Goal: Answer question/provide support

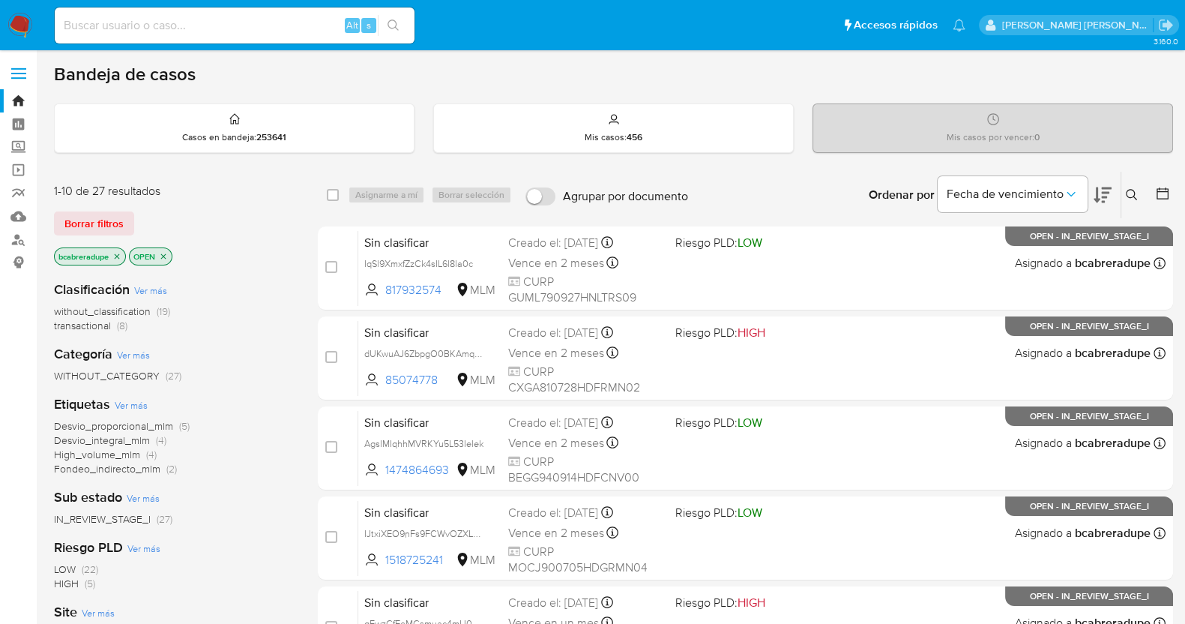
click at [94, 323] on span "transactional" at bounding box center [82, 325] width 57 height 15
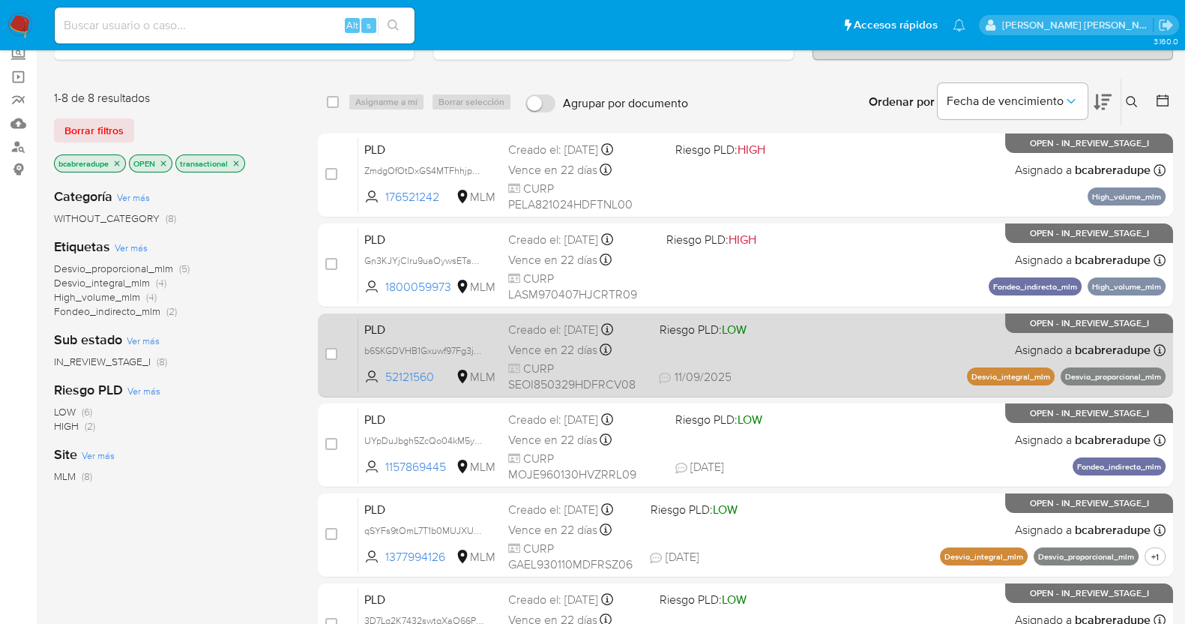
scroll to position [187, 0]
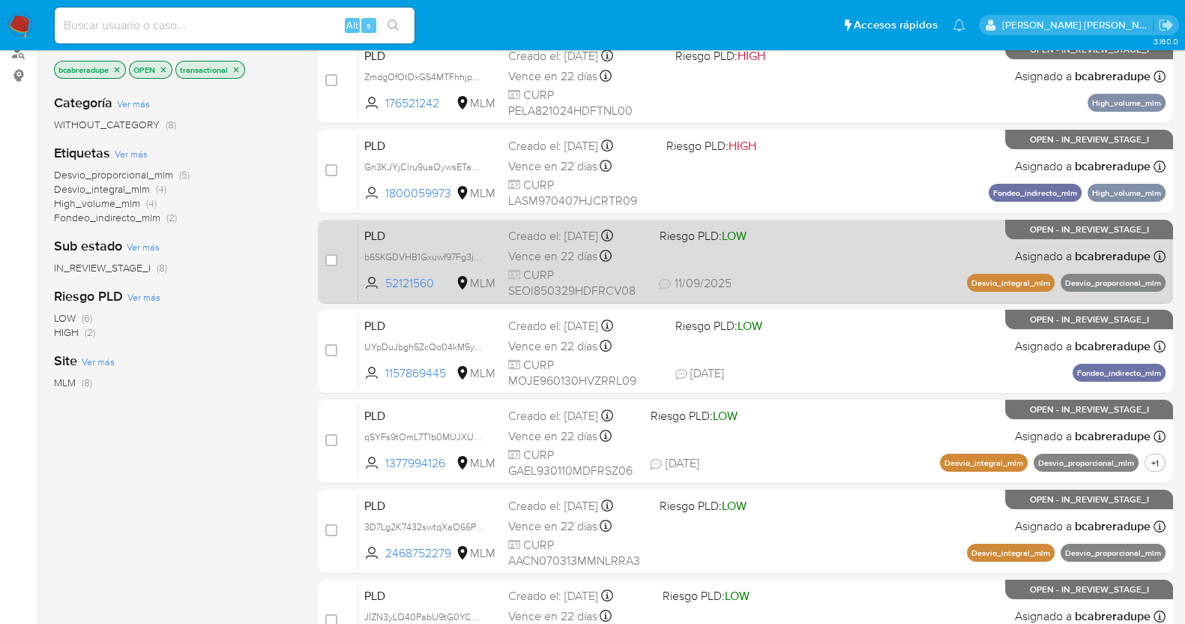
click at [574, 243] on div "PLD b6SKGDVHB1Gxuwf97Fg3j4vI 52121560 MLM Riesgo PLD: LOW Creado el: 12/08/2025…" at bounding box center [762, 261] width 808 height 76
click at [328, 254] on input "checkbox" at bounding box center [331, 260] width 12 height 12
checkbox input "true"
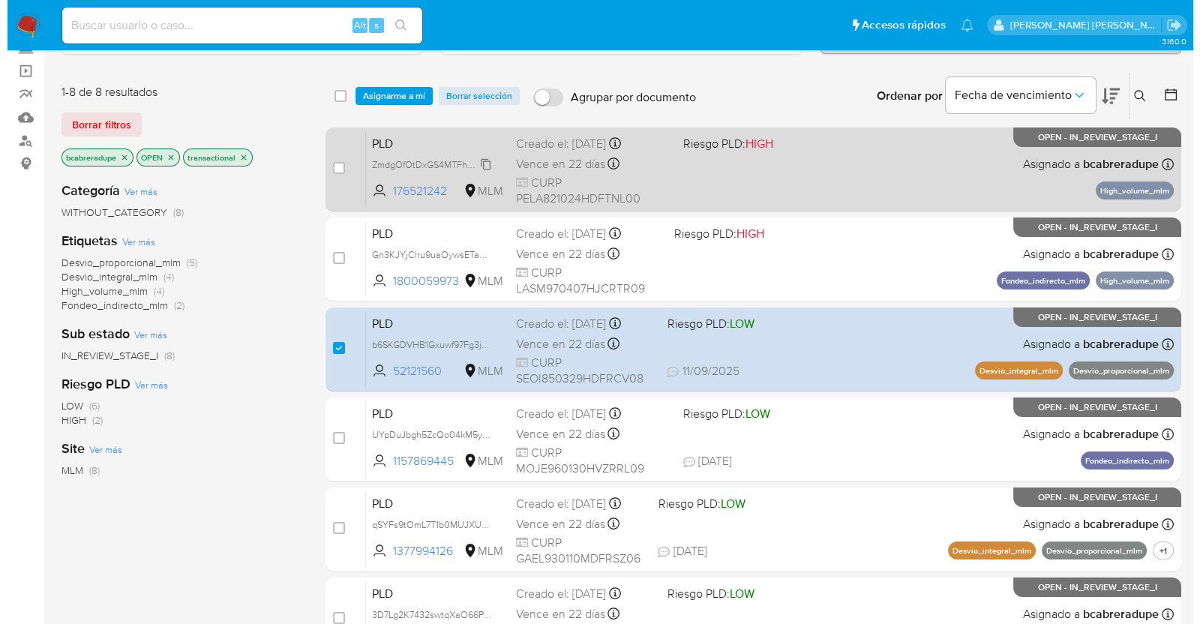
scroll to position [0, 0]
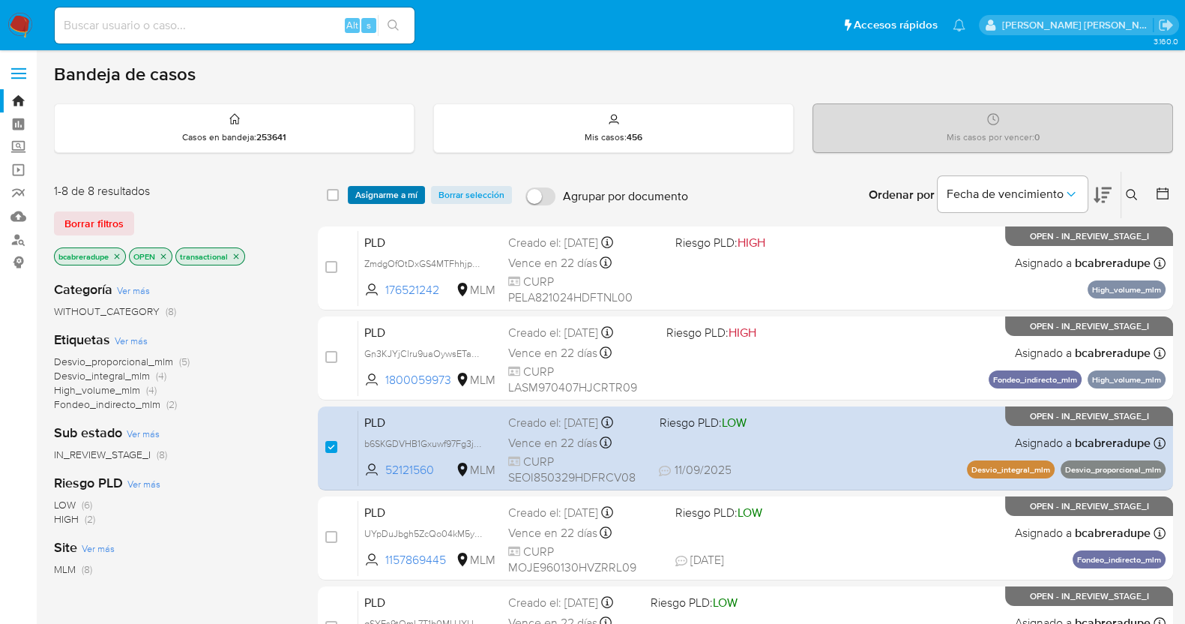
click at [377, 195] on span "Asignarme a mí" at bounding box center [386, 194] width 62 height 15
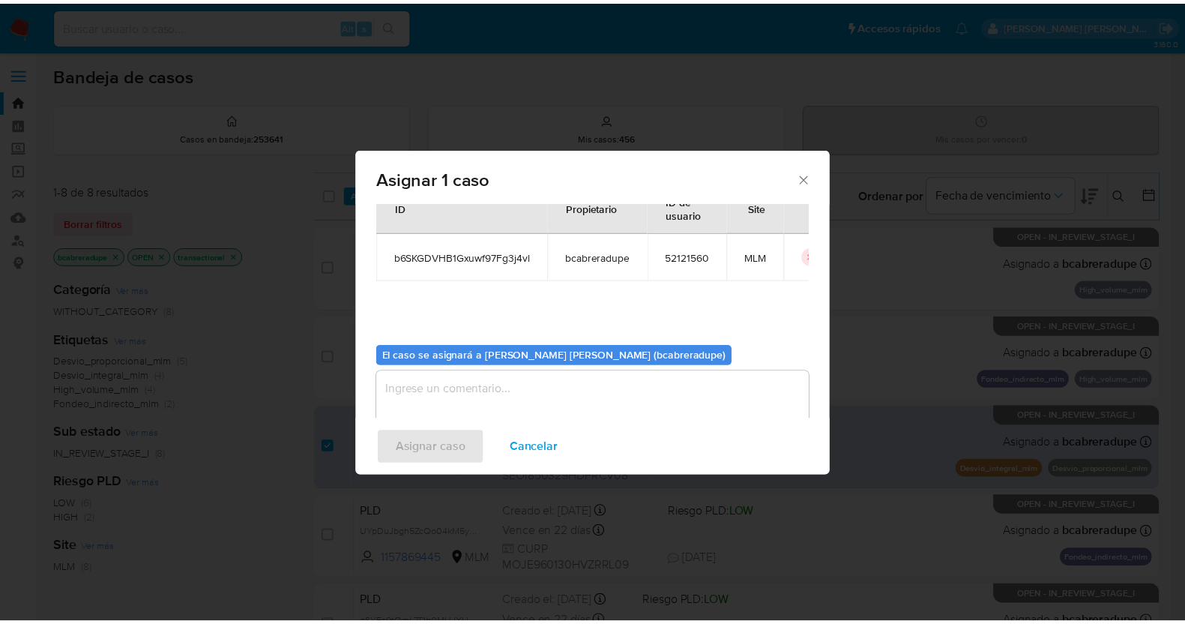
scroll to position [77, 0]
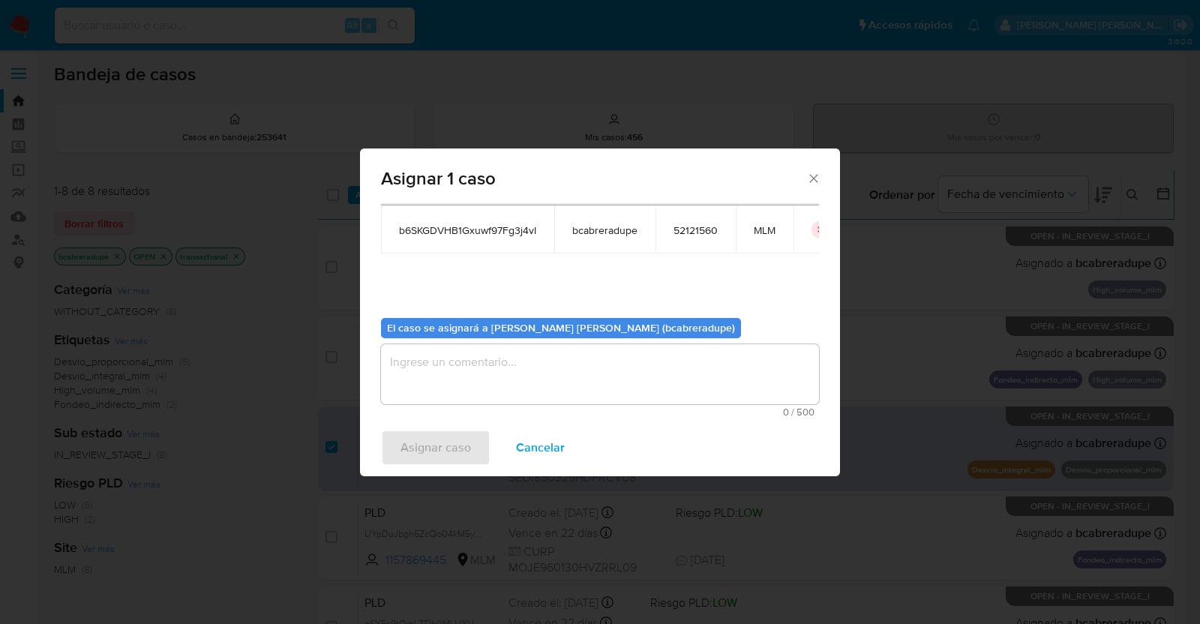
click at [606, 385] on textarea "assign-modal" at bounding box center [600, 374] width 438 height 60
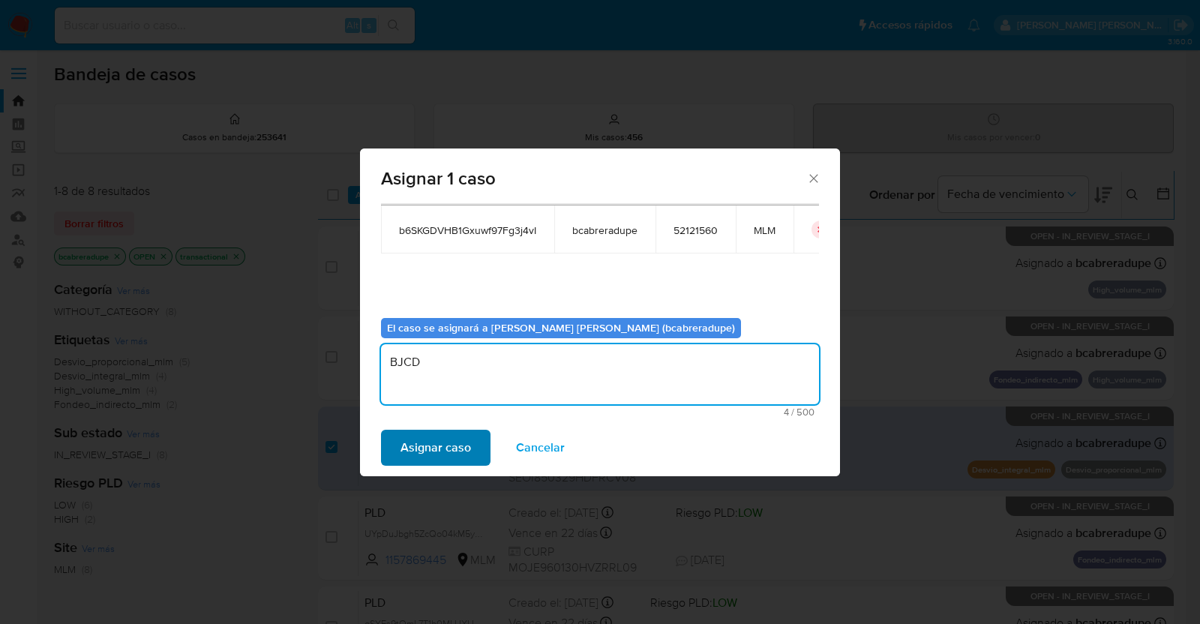
type textarea "BJCD"
click at [460, 443] on span "Asignar caso" at bounding box center [435, 447] width 70 height 33
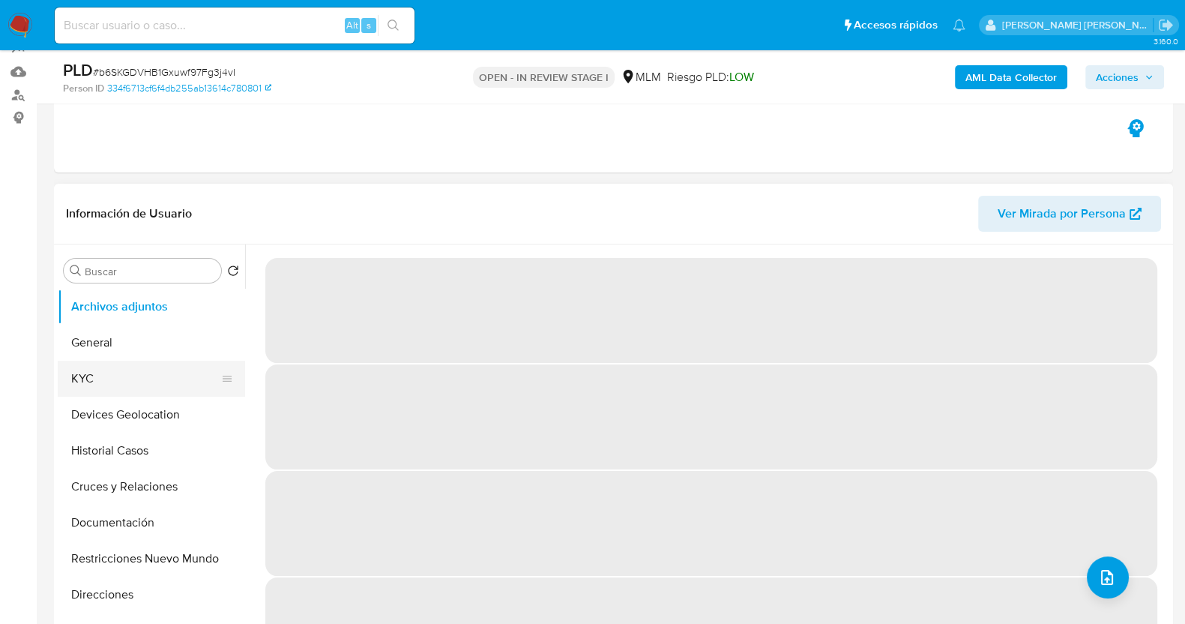
scroll to position [187, 0]
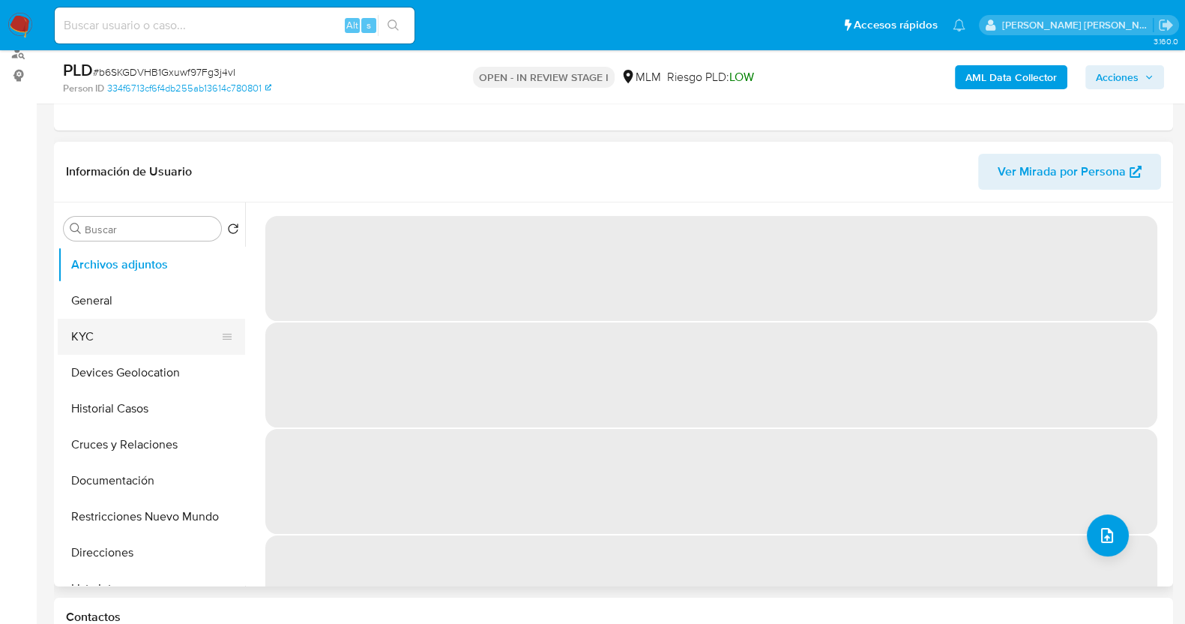
click at [121, 330] on button "KYC" at bounding box center [145, 337] width 175 height 36
select select "10"
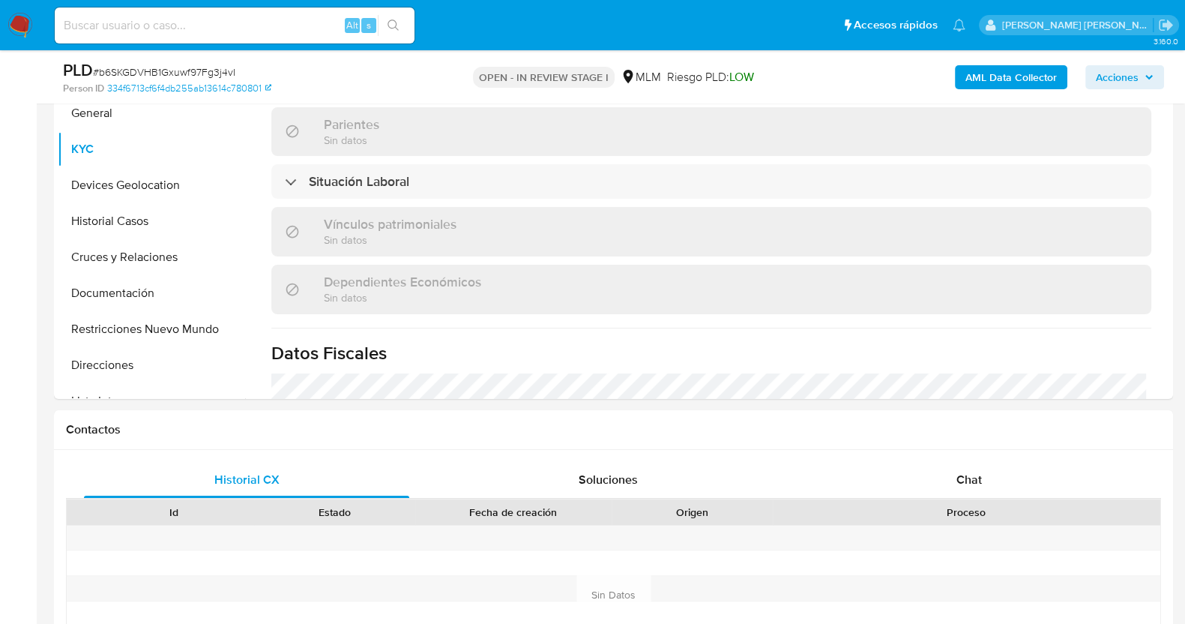
scroll to position [562, 0]
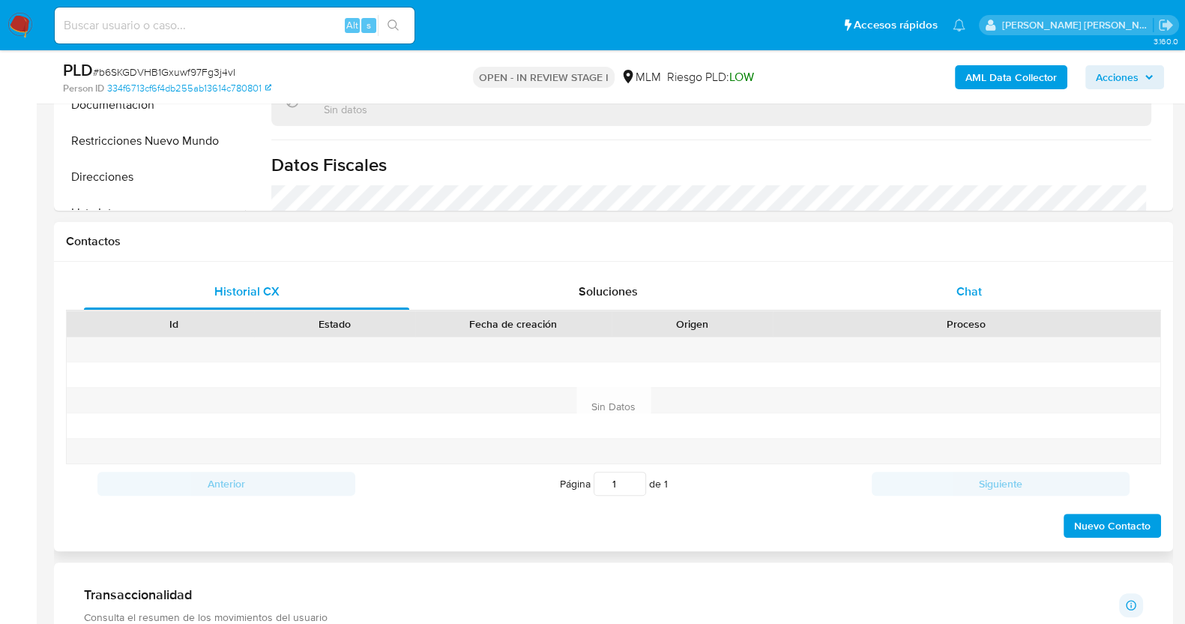
drag, startPoint x: 976, startPoint y: 288, endPoint x: 991, endPoint y: 272, distance: 21.7
click at [979, 287] on span "Chat" at bounding box center [969, 291] width 25 height 17
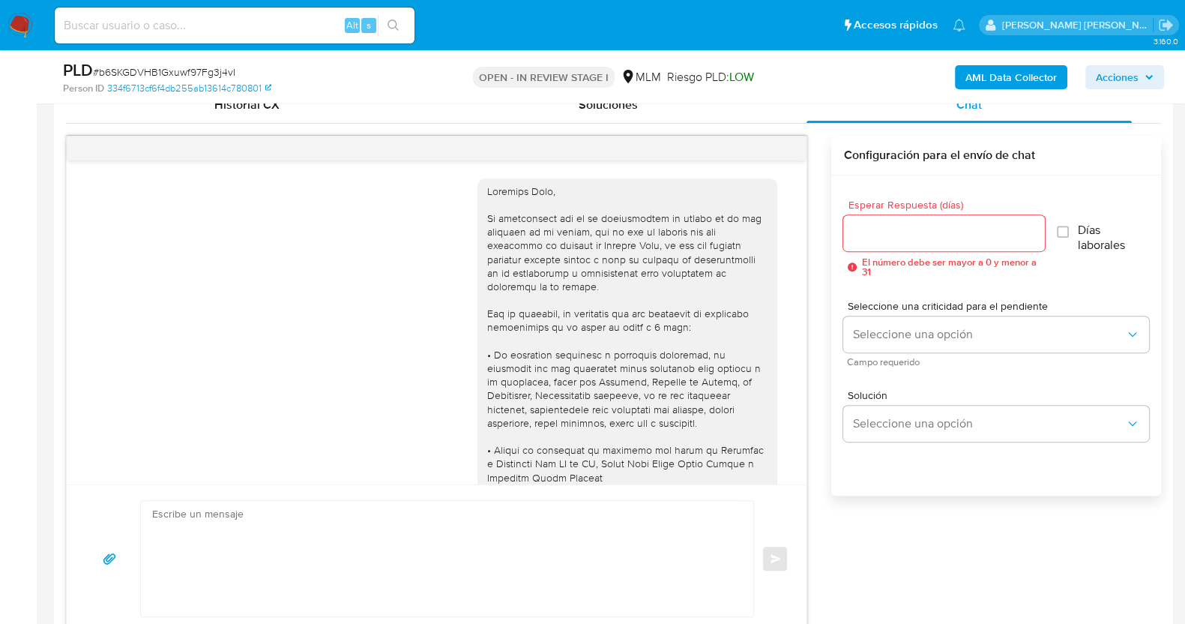
scroll to position [603, 0]
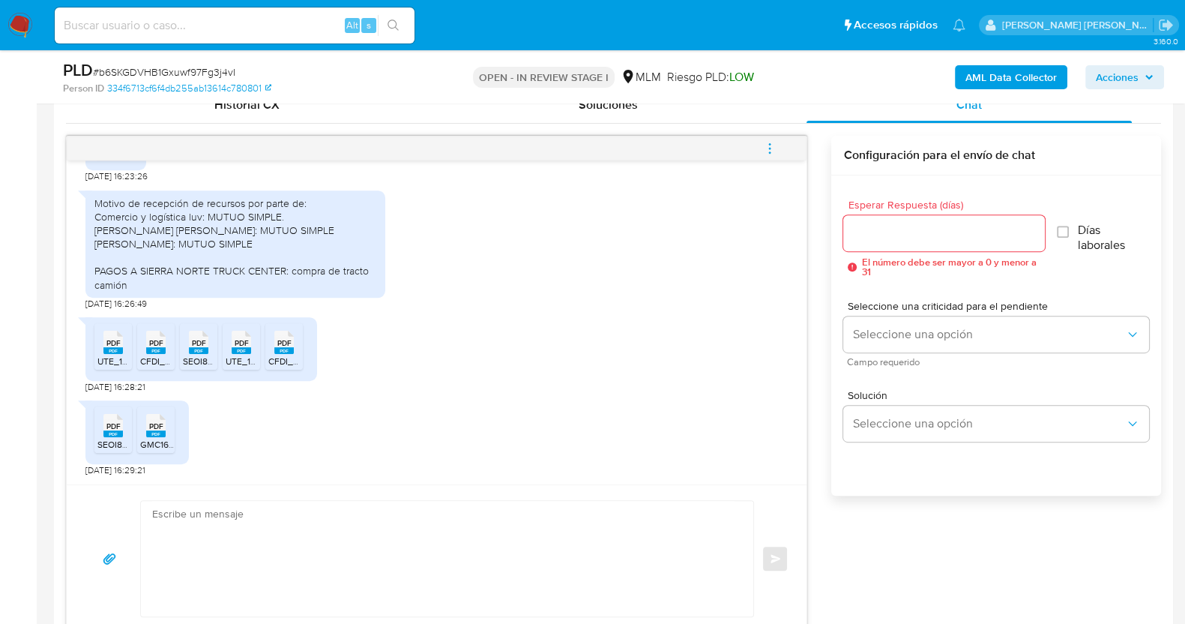
click at [957, 237] on input "Esperar Respuesta (días)" at bounding box center [944, 232] width 201 height 19
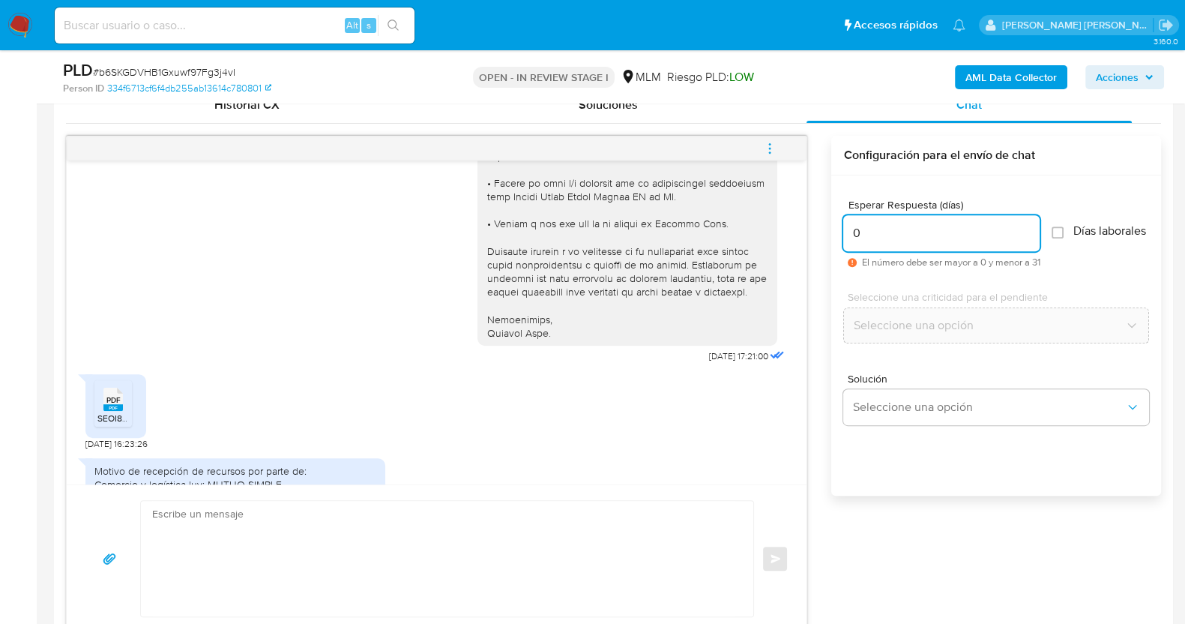
scroll to position [415, 0]
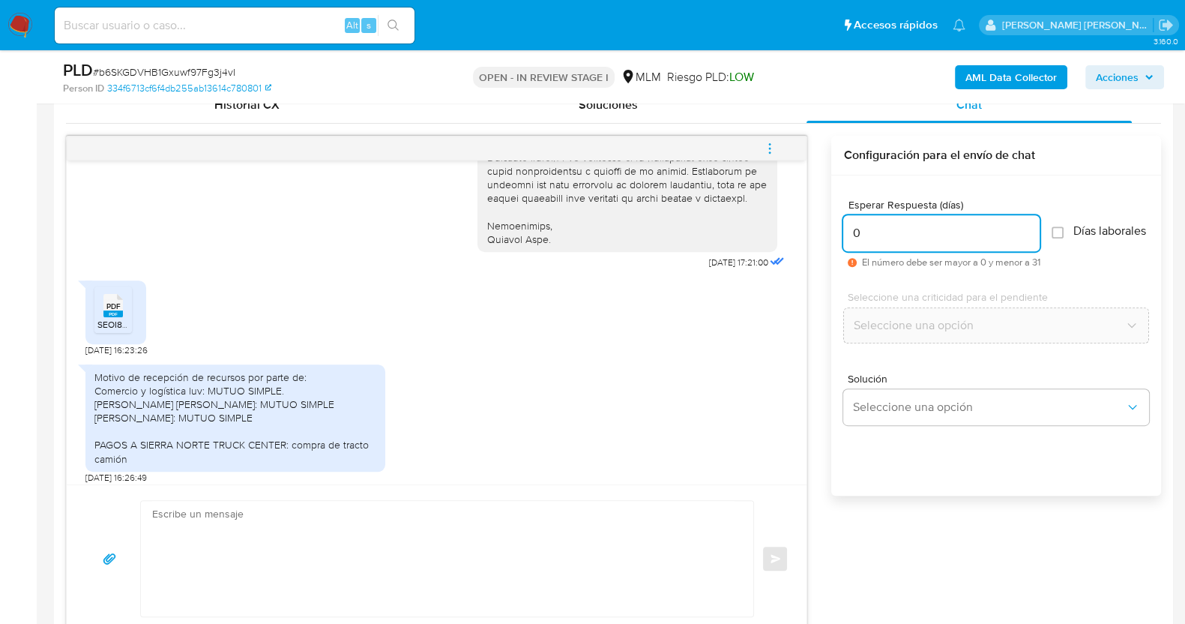
type input "0"
click at [123, 319] on div "PDF PDF" at bounding box center [112, 303] width 31 height 29
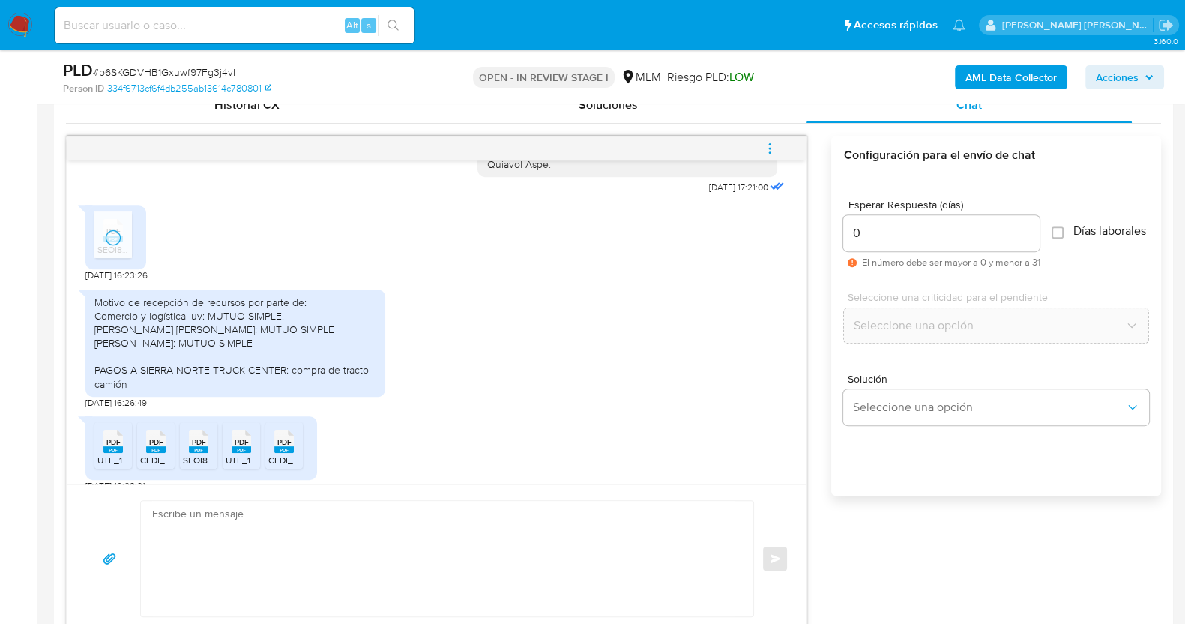
scroll to position [603, 0]
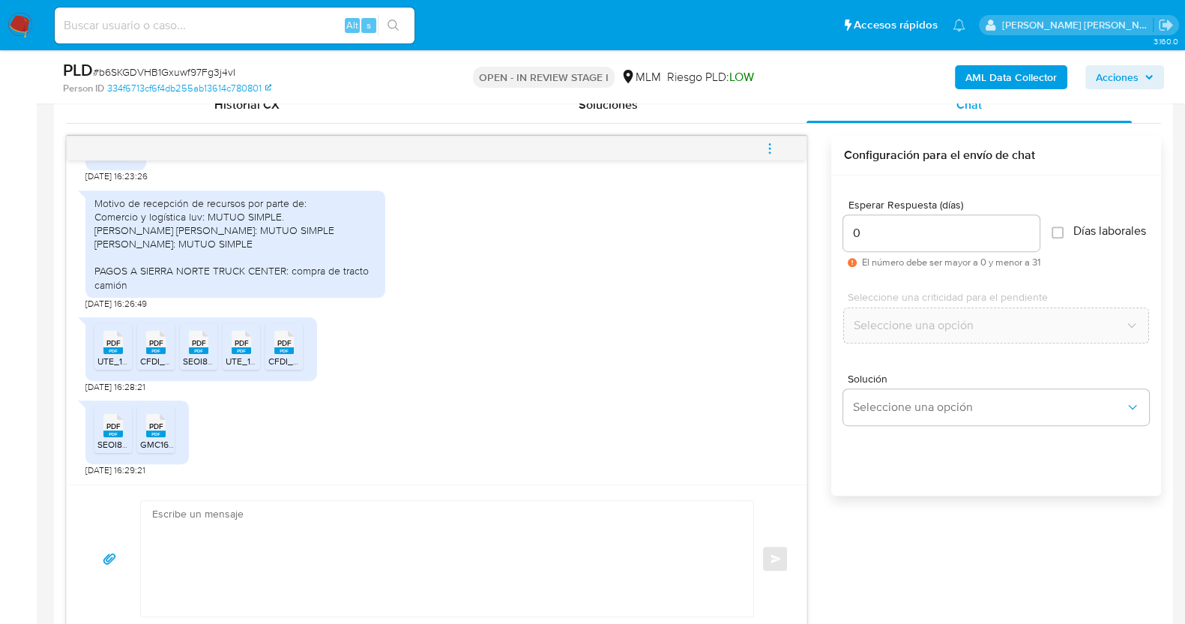
click at [112, 355] on span "UTE_12_276878c9-3fe0-4da9-a120-50f5173a71f2_cassandra.delgado_QRSVOMX33_257824.…" at bounding box center [289, 361] width 385 height 13
click at [161, 345] on span "PDF" at bounding box center [156, 343] width 14 height 10
click at [204, 345] on span "PDF" at bounding box center [199, 343] width 14 height 10
click at [241, 343] on span "PDF" at bounding box center [242, 343] width 14 height 10
click at [289, 343] on span "PDF" at bounding box center [284, 343] width 14 height 10
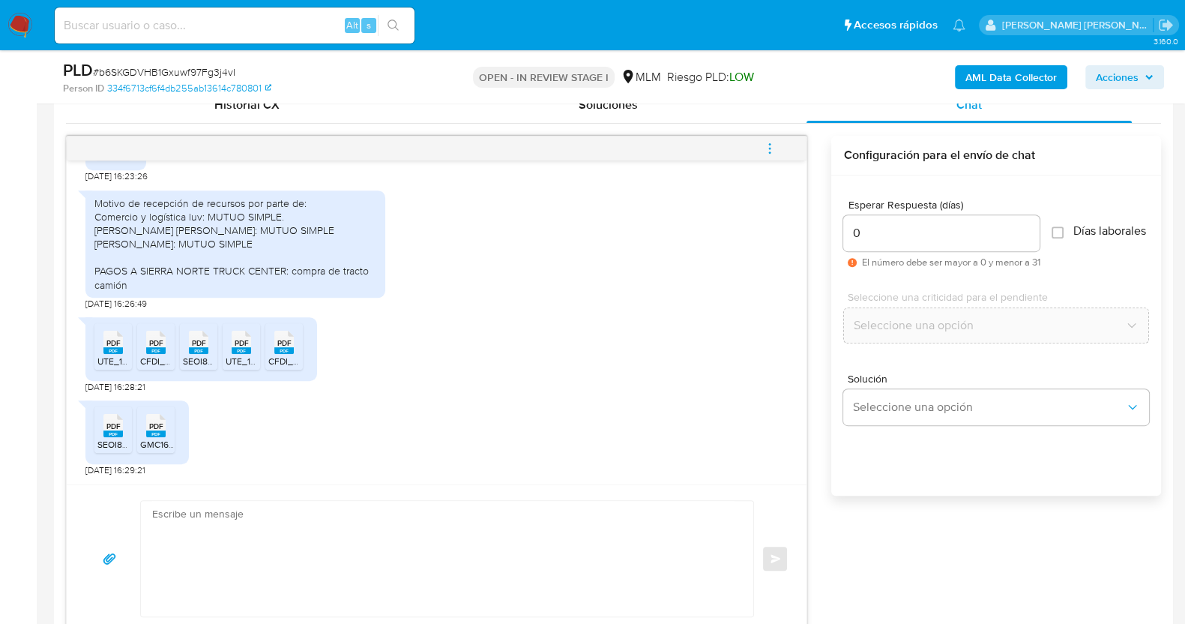
click at [112, 426] on span "PDF" at bounding box center [113, 426] width 14 height 10
click at [172, 418] on li "PDF PDF GMC160614U52.pdf" at bounding box center [155, 429] width 37 height 46
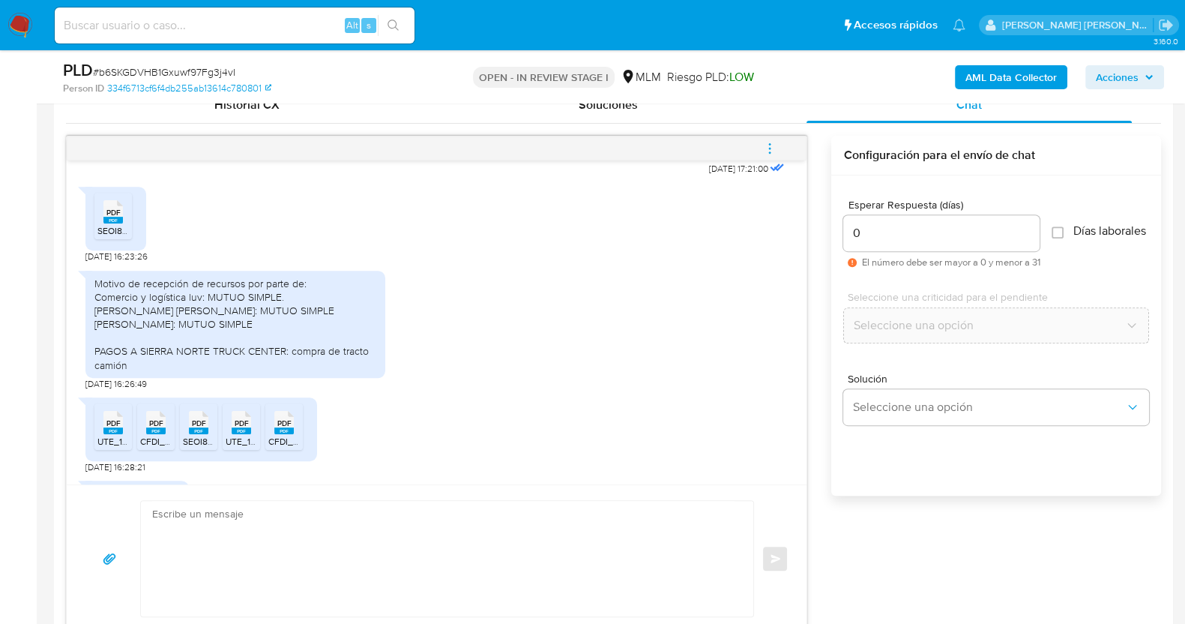
click at [501, 560] on textarea at bounding box center [443, 558] width 583 height 115
paste textarea "Estimado XXX, Agradecemos su pronta respuesta y colaboración. Toda su informaci…"
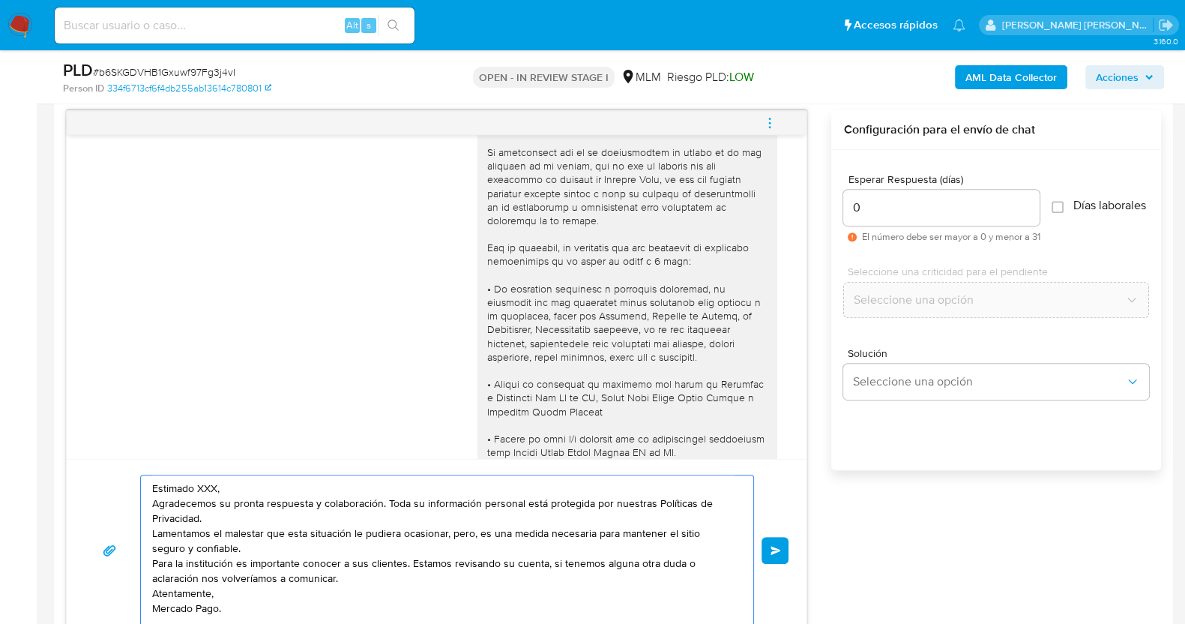
scroll to position [0, 0]
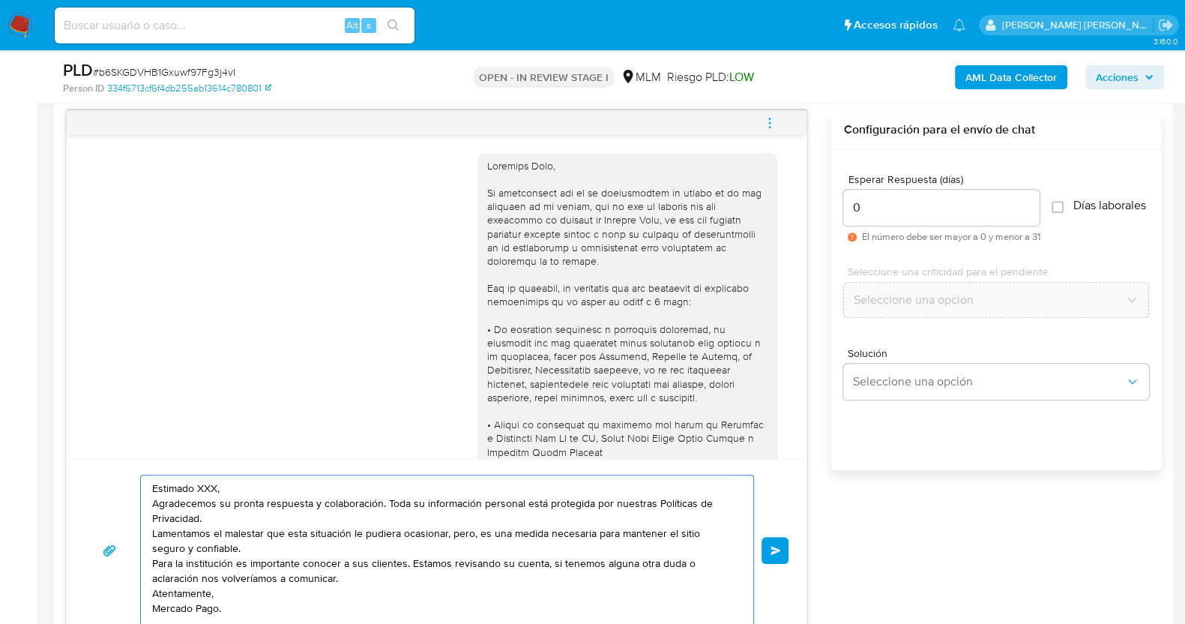
click at [217, 479] on textarea "Estimado XXX, Agradecemos su pronta respuesta y colaboración. Toda su informaci…" at bounding box center [443, 550] width 583 height 150
click at [350, 487] on textarea "Estimado Ivan, Agradecemos su pronta respuesta y colaboración. Toda su informac…" at bounding box center [443, 550] width 583 height 150
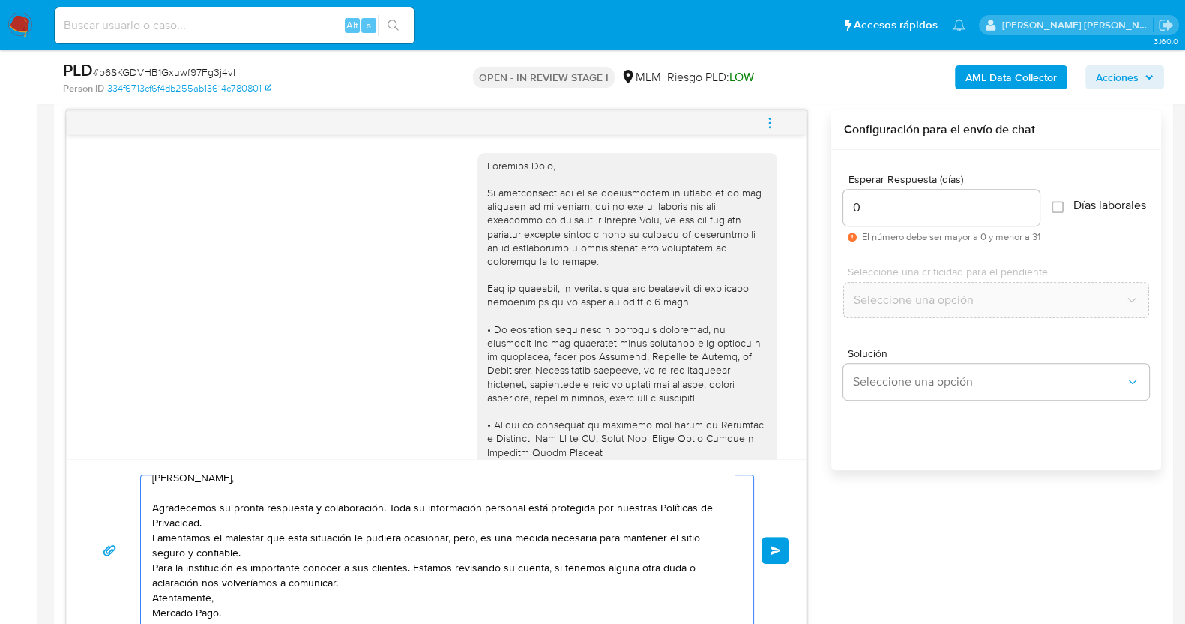
scroll to position [25, 0]
click at [284, 496] on textarea "Estimado Ivan, Agradecemos su pronta respuesta y colaboración. Toda su informac…" at bounding box center [443, 550] width 583 height 150
click at [307, 506] on textarea "Estimado Ivan, Agradecemos su pronta respuesta y colaboración. Toda su informac…" at bounding box center [443, 550] width 583 height 150
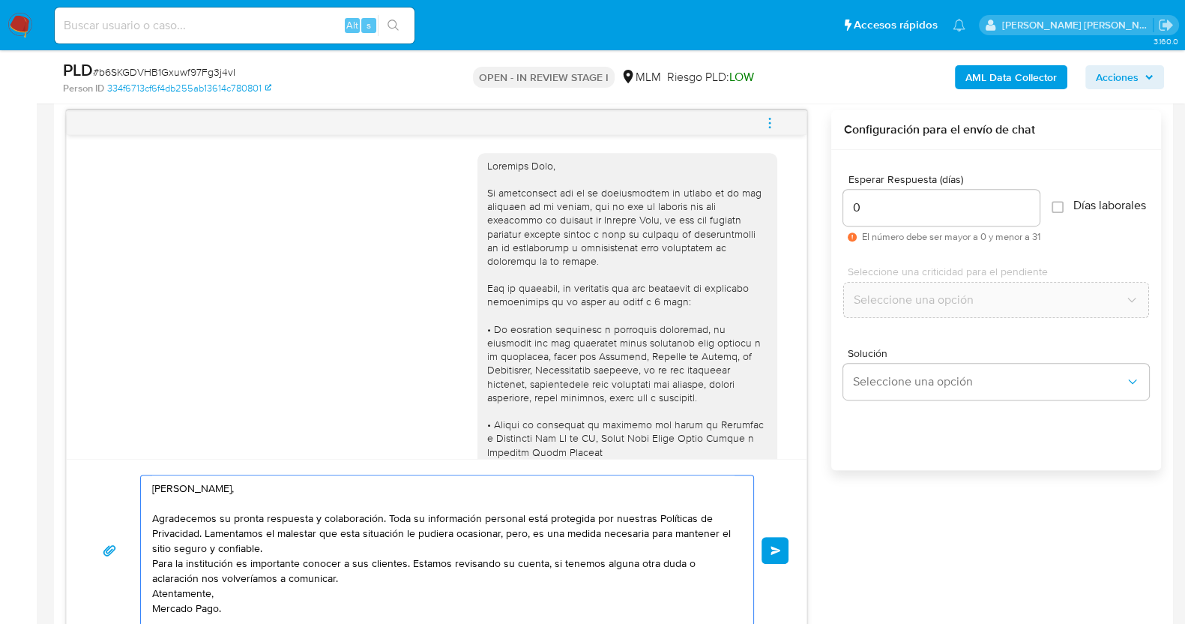
scroll to position [10, 0]
click at [321, 535] on textarea "Estimado Ivan, Agradecemos su pronta respuesta y colaboración. Toda su informac…" at bounding box center [443, 550] width 583 height 150
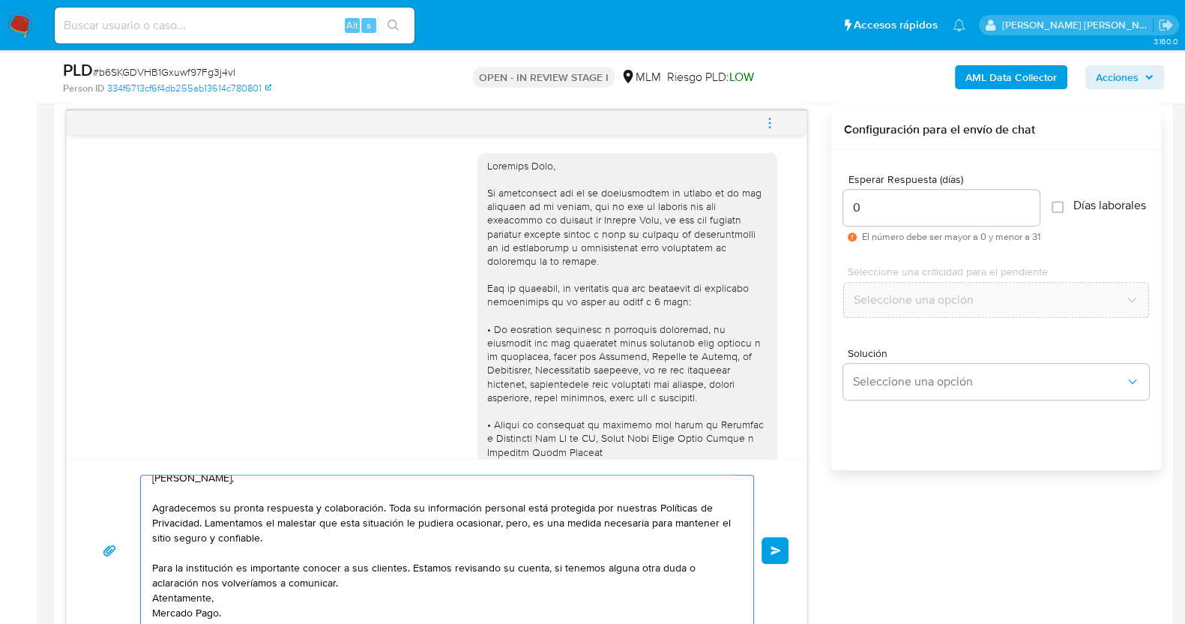
drag, startPoint x: 352, startPoint y: 577, endPoint x: 368, endPoint y: 586, distance: 18.1
click at [352, 579] on textarea "Estimado Ivan, Agradecemos su pronta respuesta y colaboración. Toda su informac…" at bounding box center [443, 550] width 583 height 150
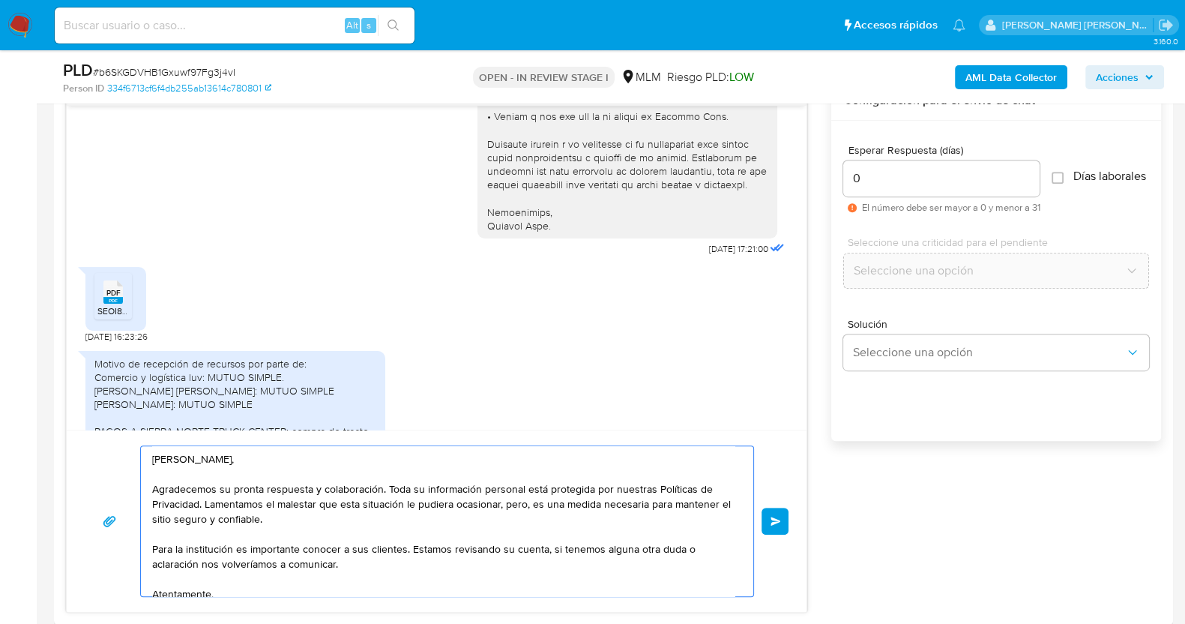
scroll to position [775, 0]
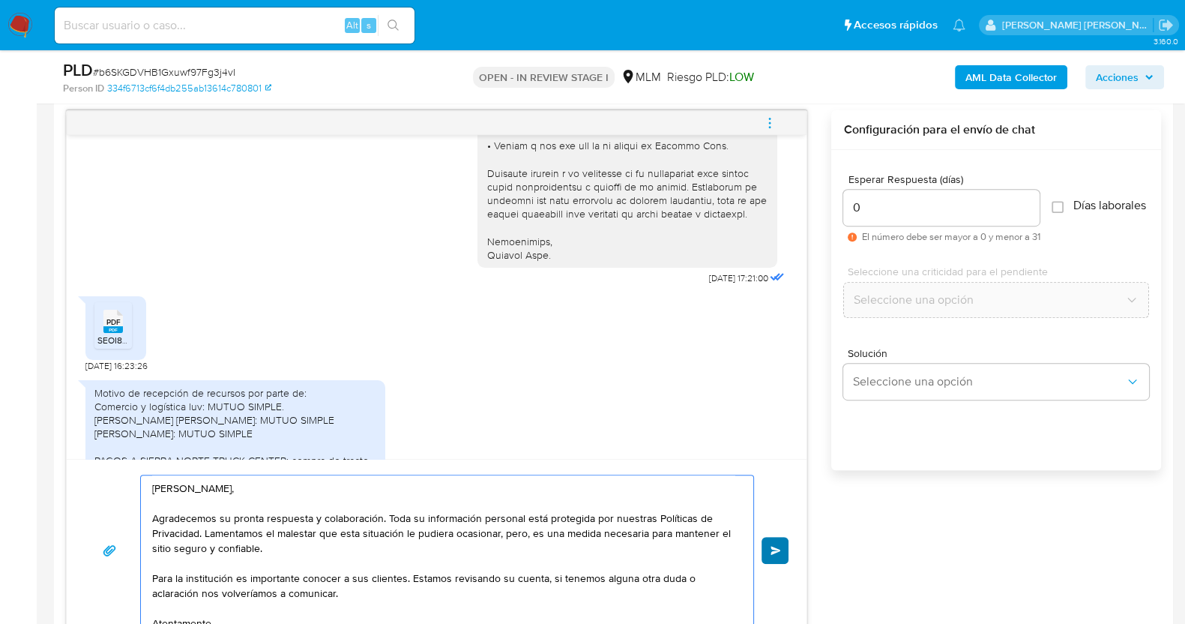
type textarea "[PERSON_NAME], Agradecemos su pronta respuesta y colaboración. Toda su informac…"
click at [781, 542] on button "Enviar" at bounding box center [775, 550] width 27 height 27
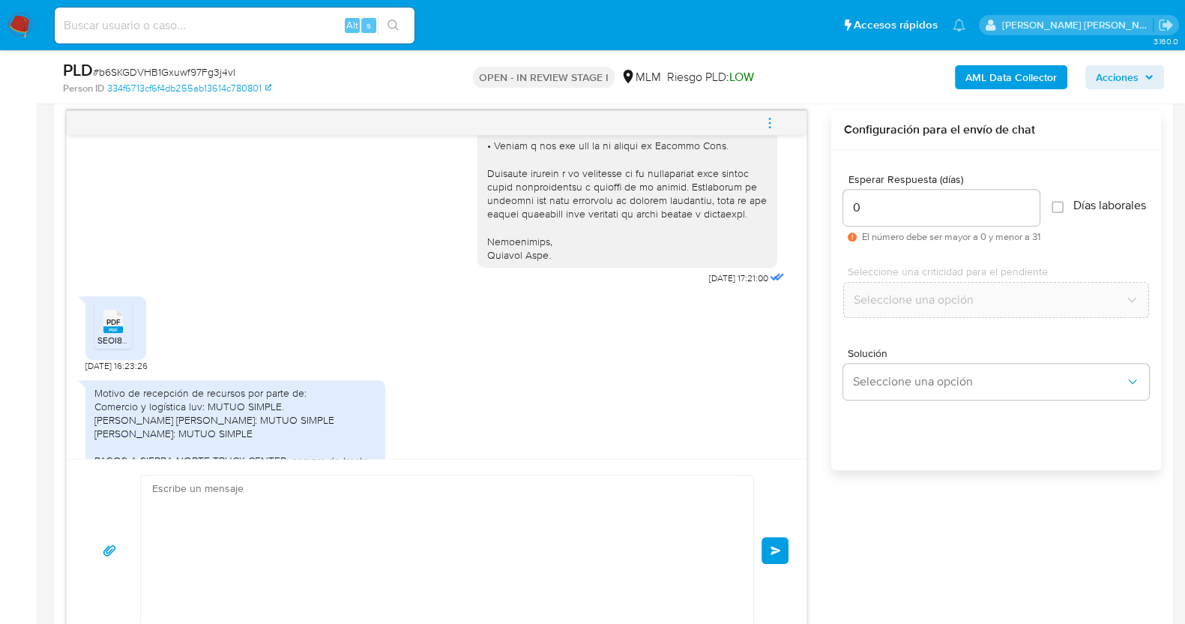
scroll to position [836, 0]
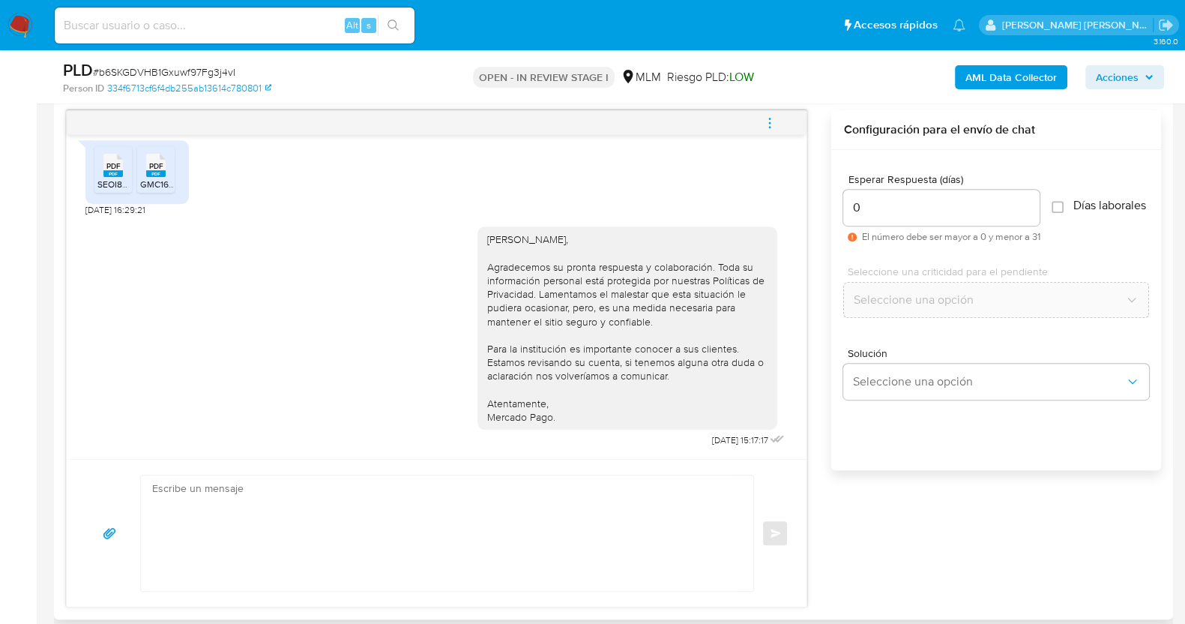
click at [767, 120] on icon "menu-action" at bounding box center [769, 122] width 13 height 13
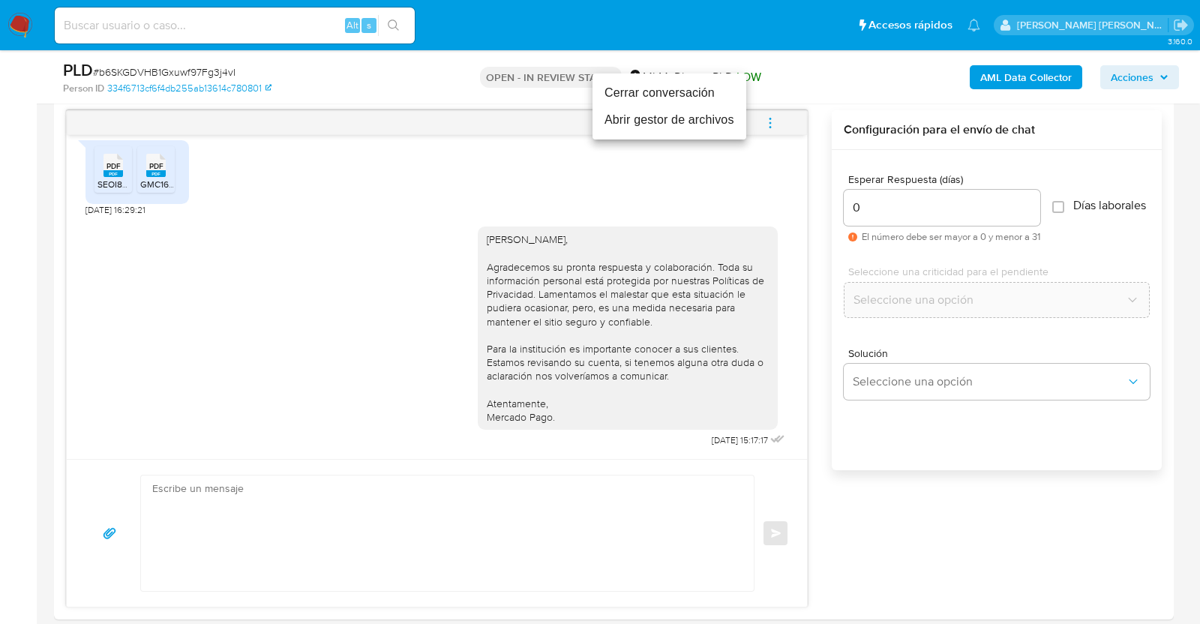
click at [677, 96] on li "Cerrar conversación" at bounding box center [669, 92] width 154 height 27
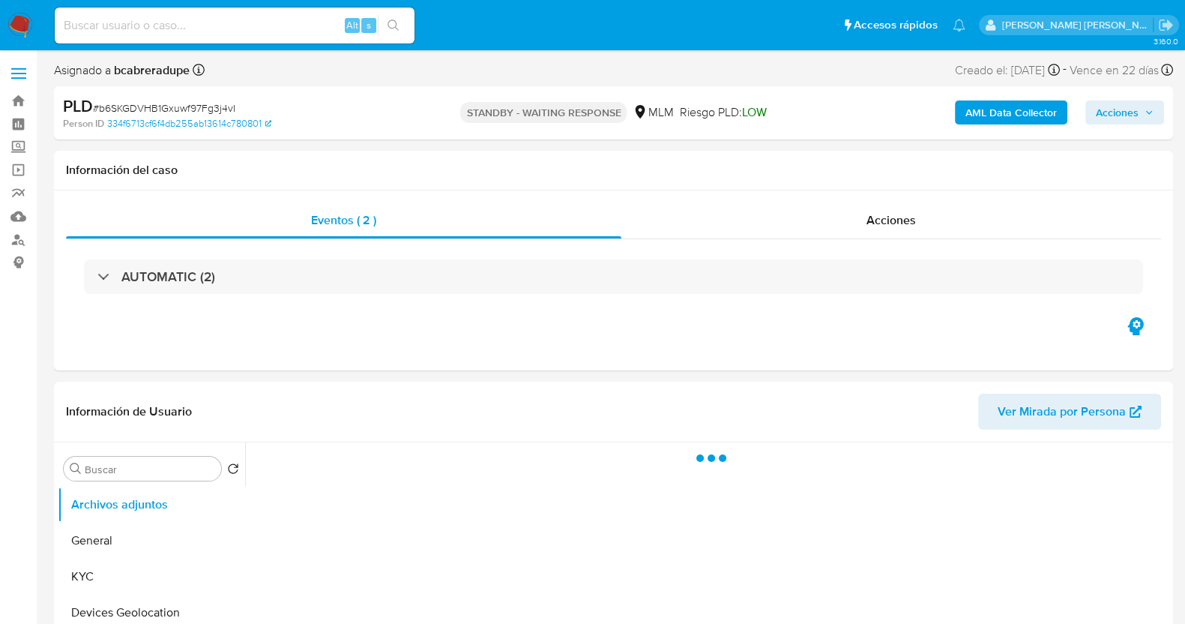
select select "10"
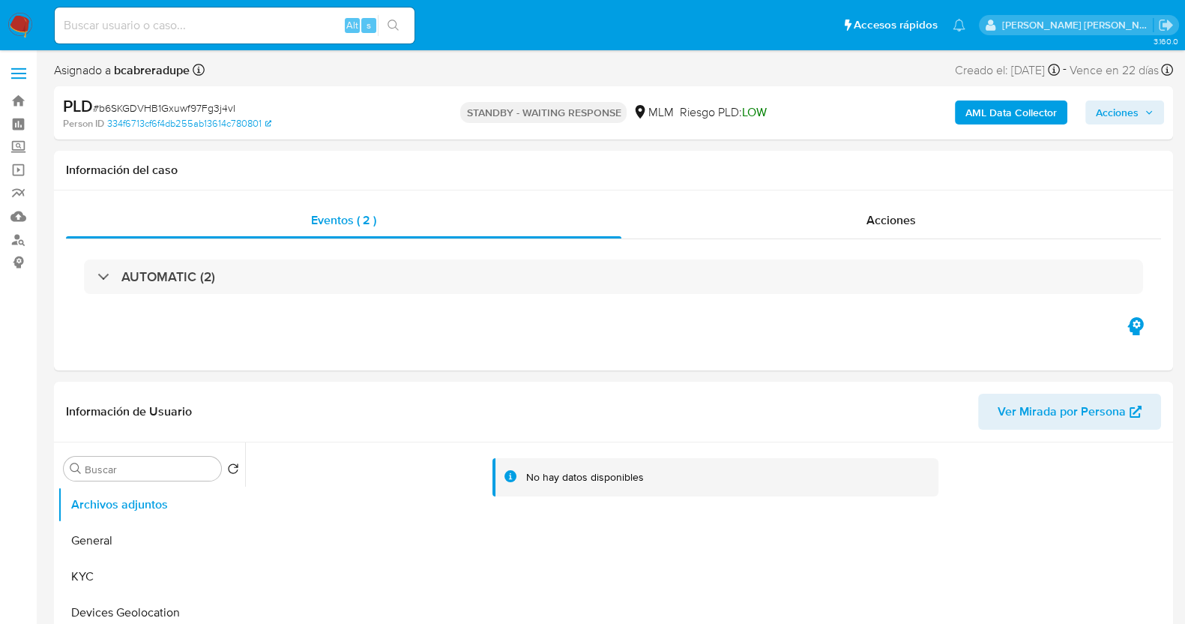
click at [167, 106] on span "# b6SKGDVHB1Gxuwf97Fg3j4vI" at bounding box center [164, 107] width 142 height 15
copy span "b6SKGDVHB1Gxuwf97Fg3j4vI"
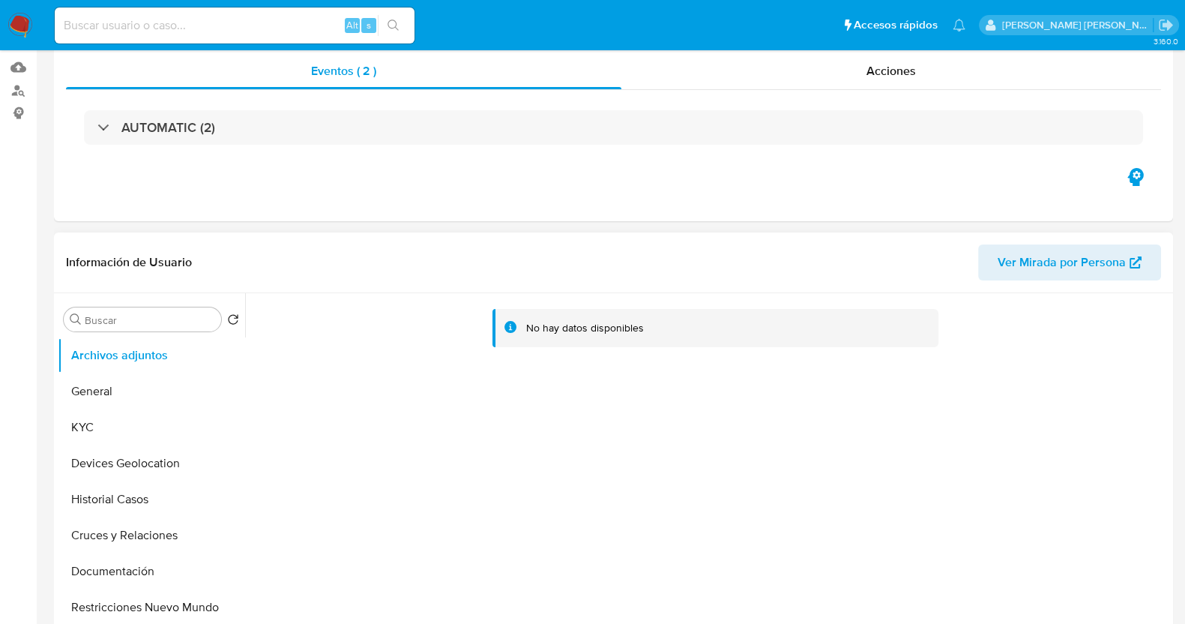
scroll to position [281, 0]
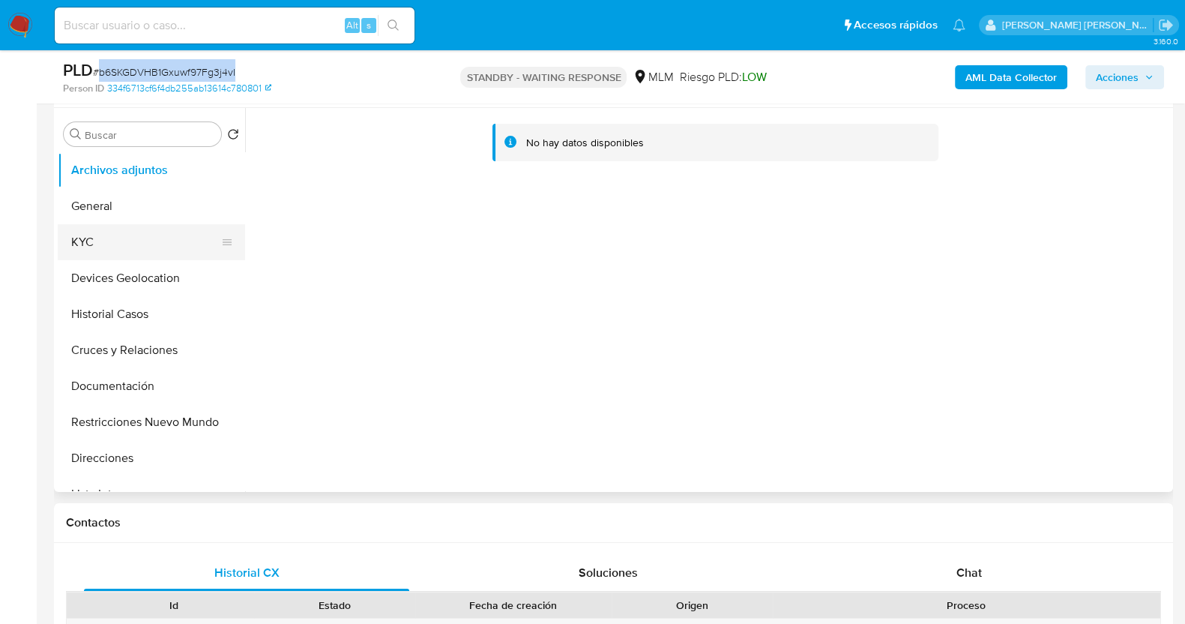
click at [115, 243] on button "KYC" at bounding box center [145, 242] width 175 height 36
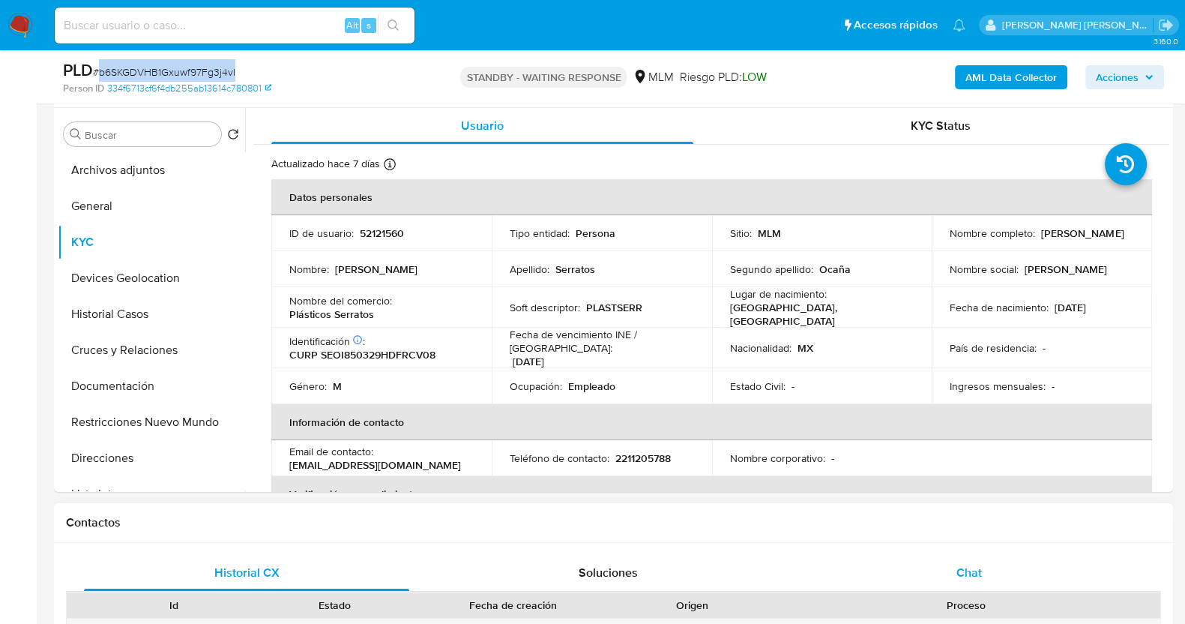
drag, startPoint x: 952, startPoint y: 567, endPoint x: 968, endPoint y: 554, distance: 20.3
click at [953, 568] on div "Chat" at bounding box center [969, 573] width 325 height 36
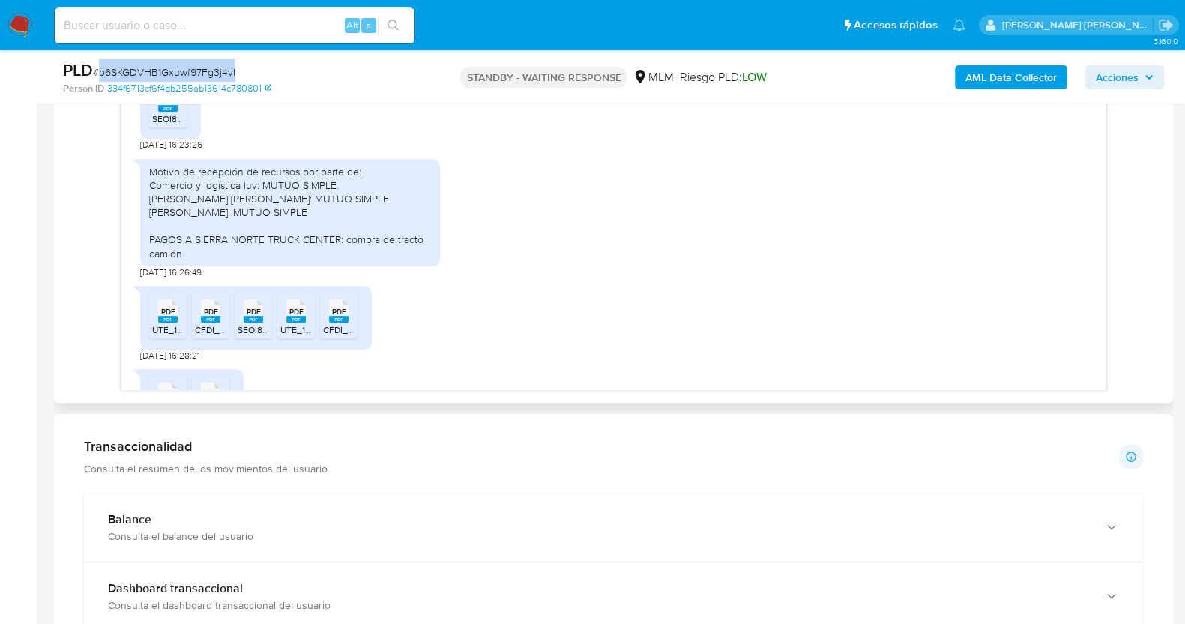
scroll to position [555, 0]
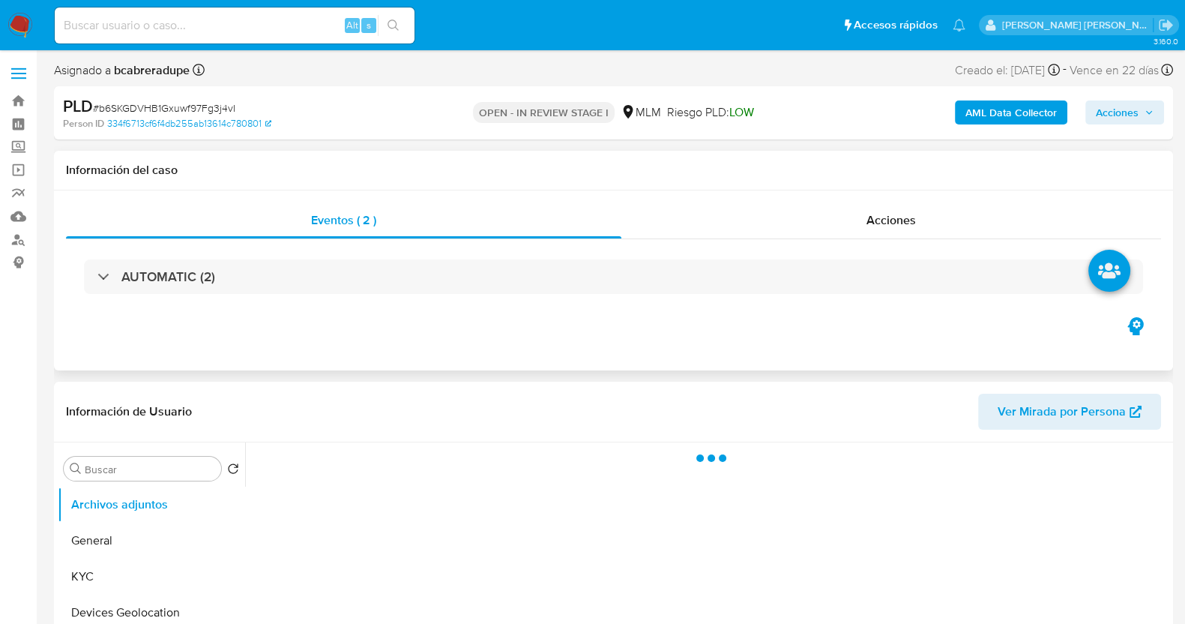
select select "10"
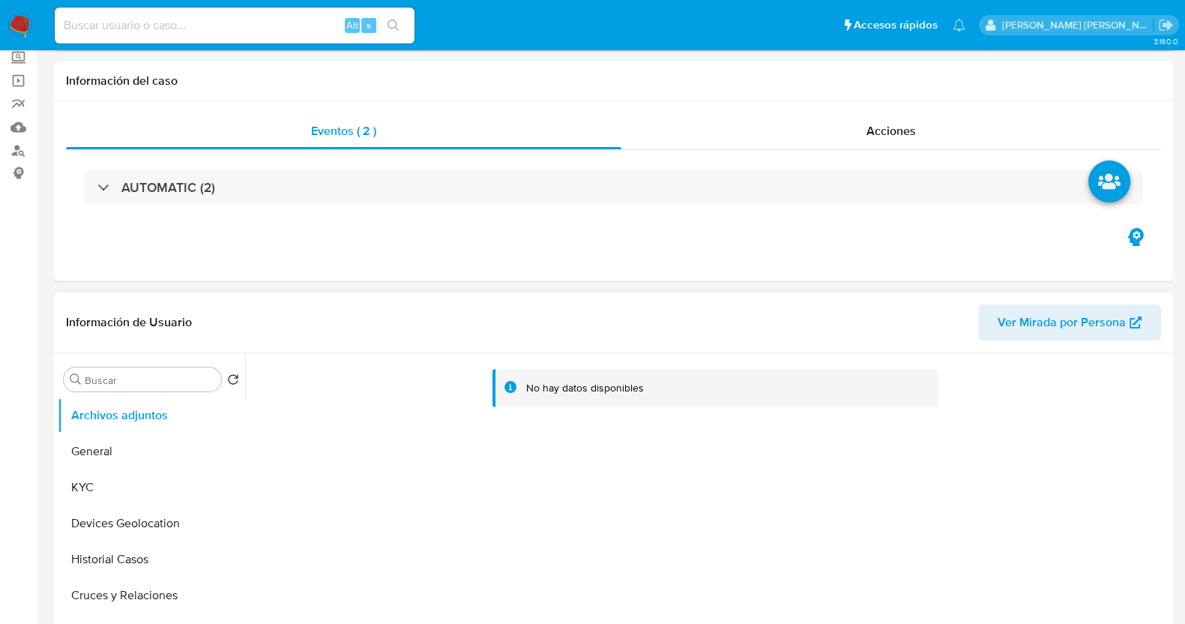
scroll to position [187, 0]
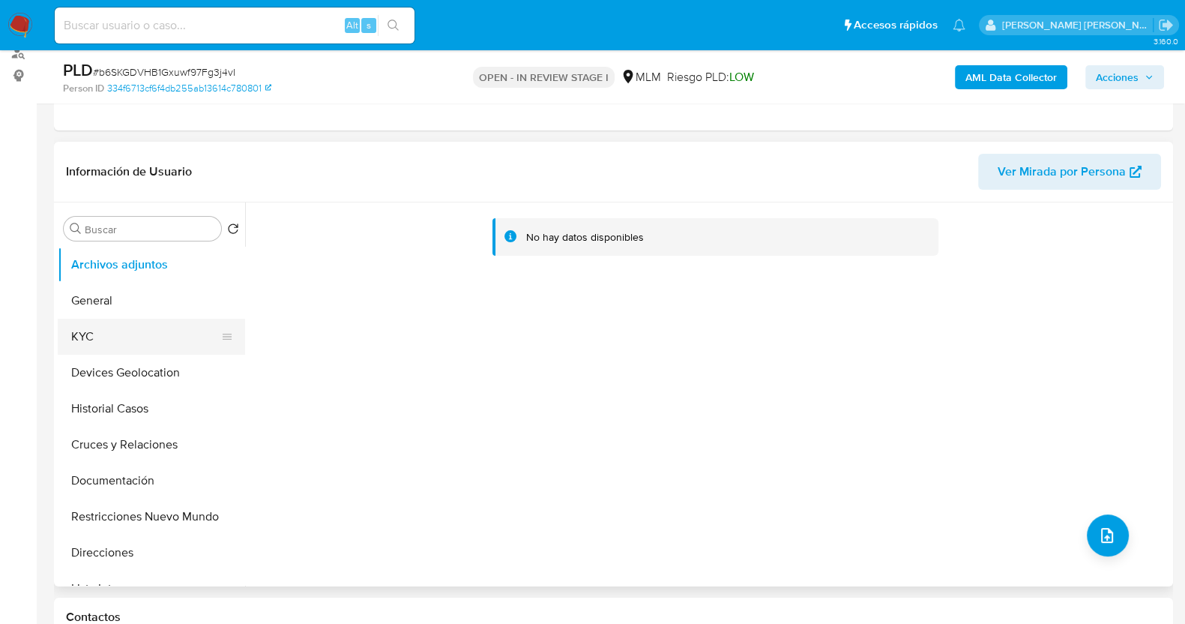
click at [106, 343] on button "KYC" at bounding box center [145, 337] width 175 height 36
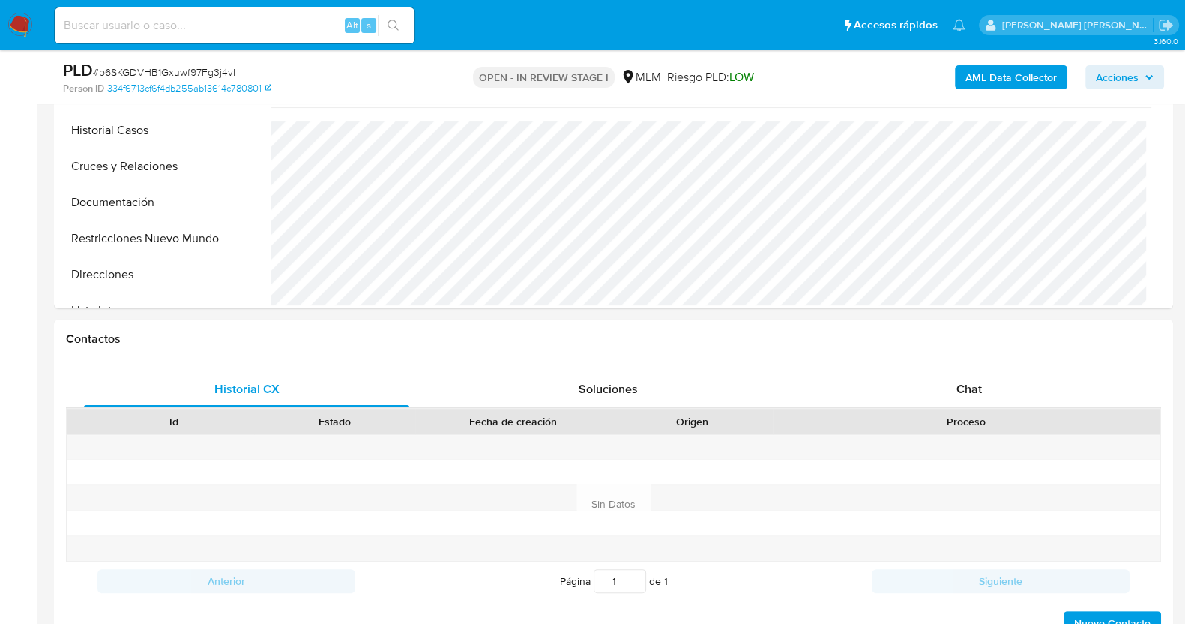
scroll to position [281, 0]
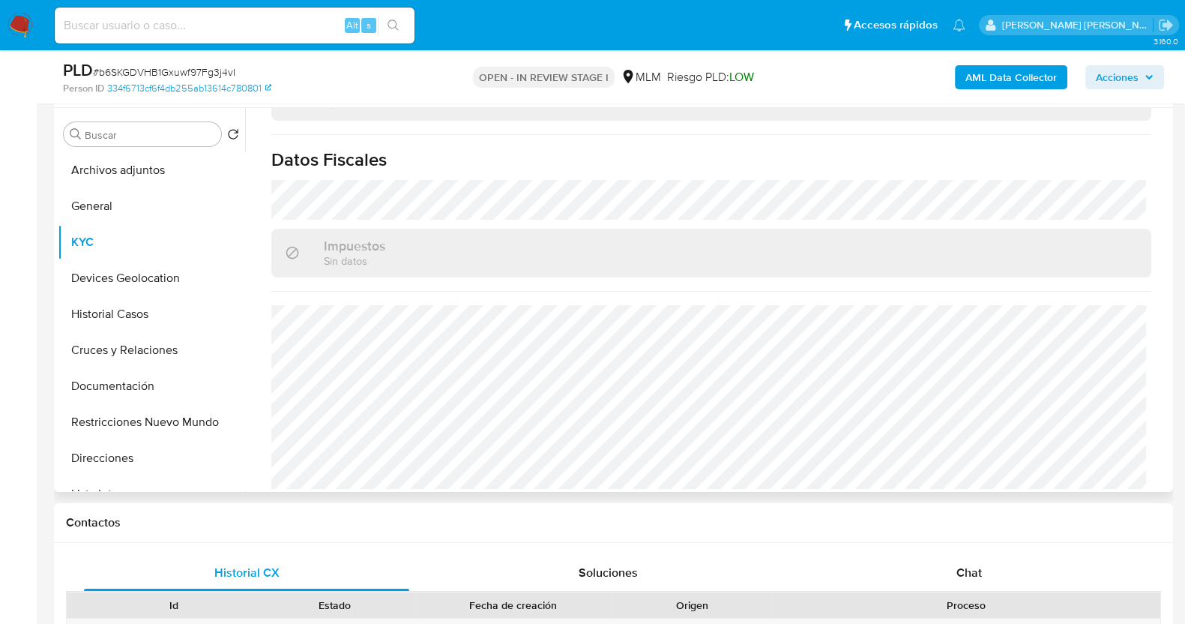
drag, startPoint x: 964, startPoint y: 575, endPoint x: 1147, endPoint y: 369, distance: 275.7
click at [964, 575] on span "Chat" at bounding box center [969, 572] width 25 height 17
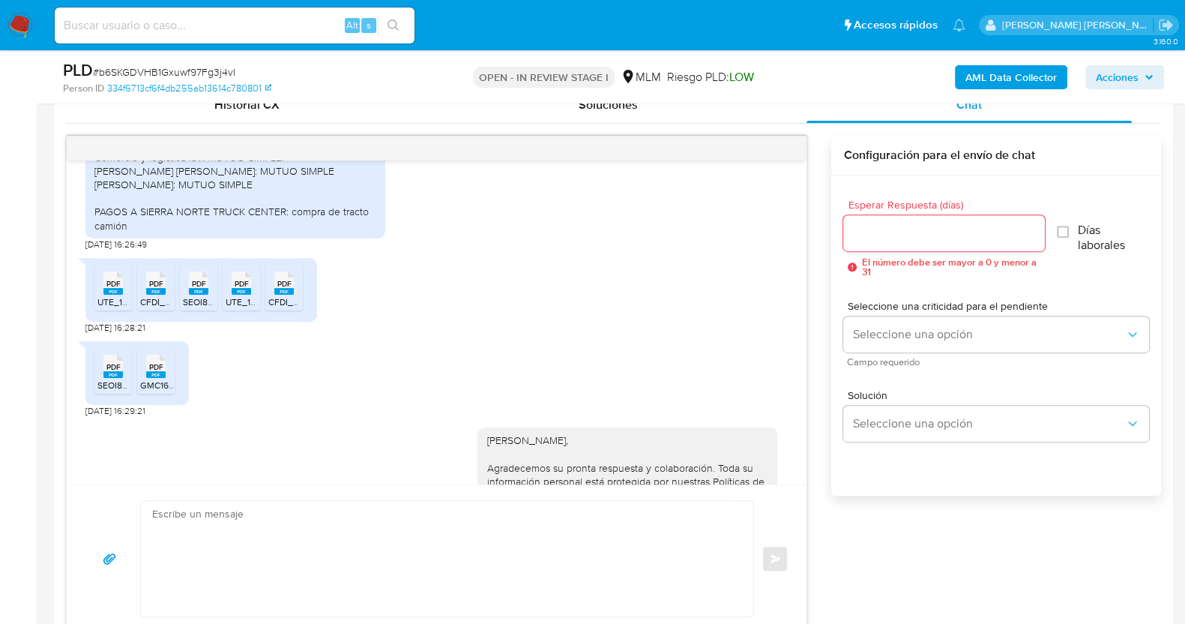
scroll to position [555, 0]
